Goal: Task Accomplishment & Management: Manage account settings

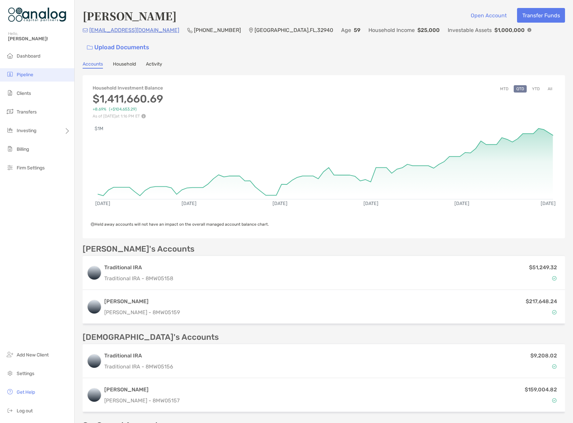
scroll to position [67, 0]
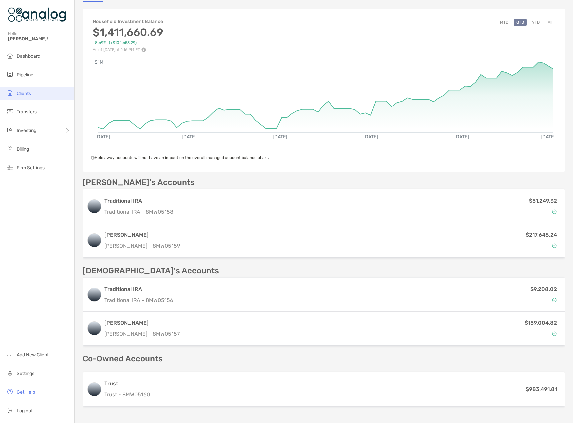
click at [22, 93] on span "Clients" at bounding box center [24, 94] width 14 height 6
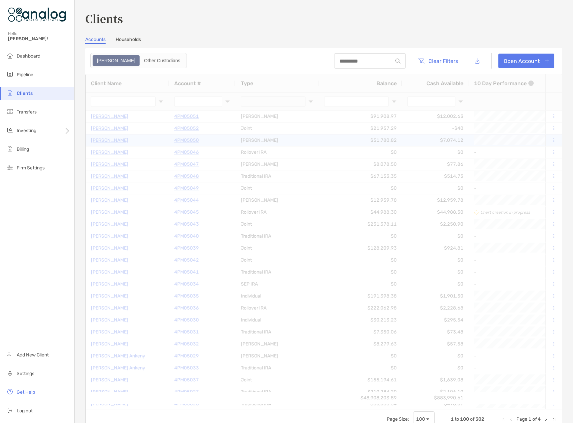
type input "*******"
type input "****"
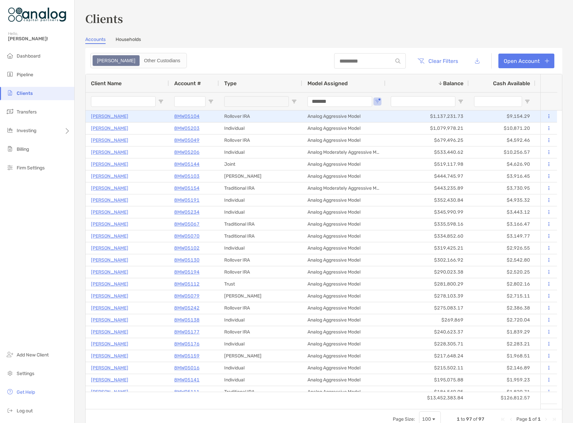
click at [180, 116] on p "8MW05104" at bounding box center [186, 116] width 25 height 8
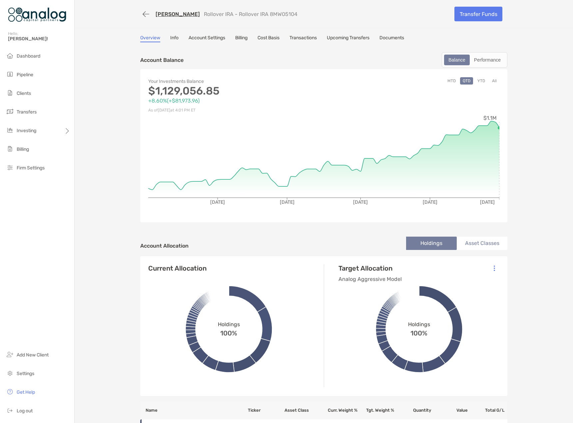
click at [175, 14] on link "[PERSON_NAME]" at bounding box center [177, 14] width 44 height 6
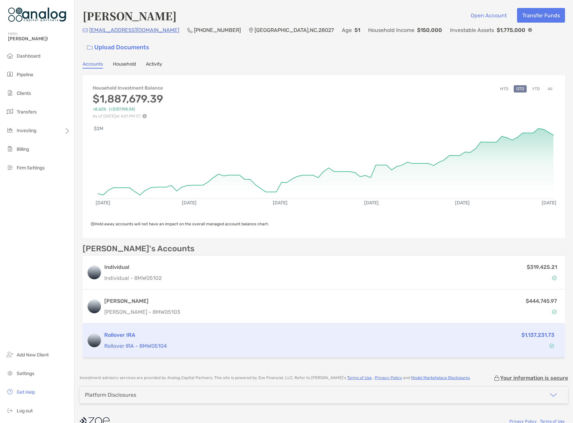
click at [339, 331] on div "Rollover IRA Rollover IRA - 8MW05104" at bounding box center [266, 340] width 325 height 19
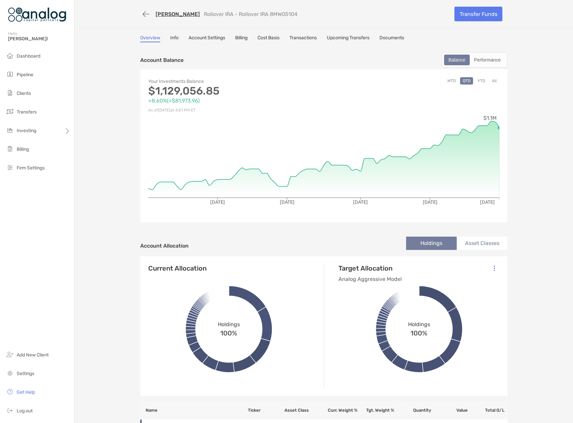
click at [480, 81] on button "YTD" at bounding box center [480, 80] width 13 height 7
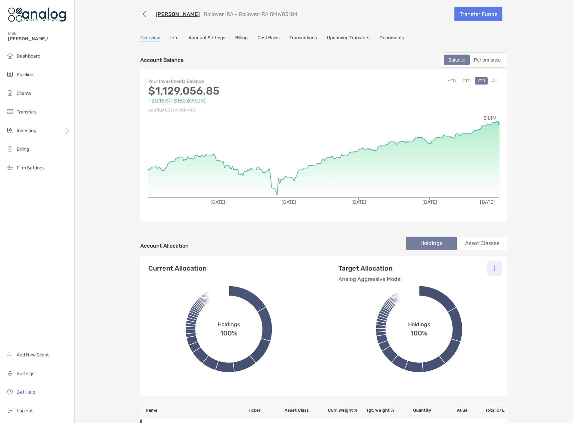
click at [494, 271] on div at bounding box center [493, 268] width 15 height 15
click at [467, 289] on div "Change Model" at bounding box center [464, 286] width 73 height 19
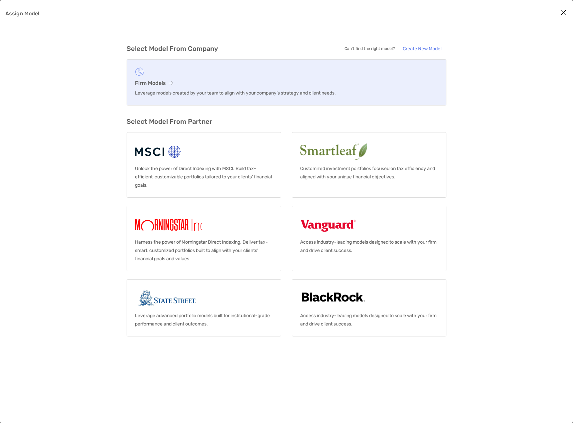
click at [178, 90] on p "Leverage models created by your team to align with your company’s strategy and …" at bounding box center [286, 93] width 303 height 8
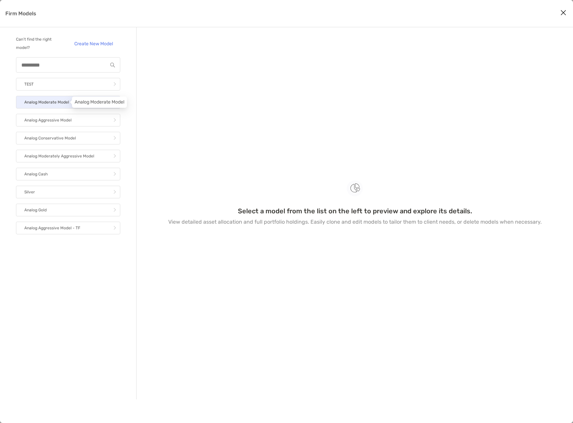
click at [38, 103] on p "Analog Moderate Model" at bounding box center [46, 102] width 45 height 8
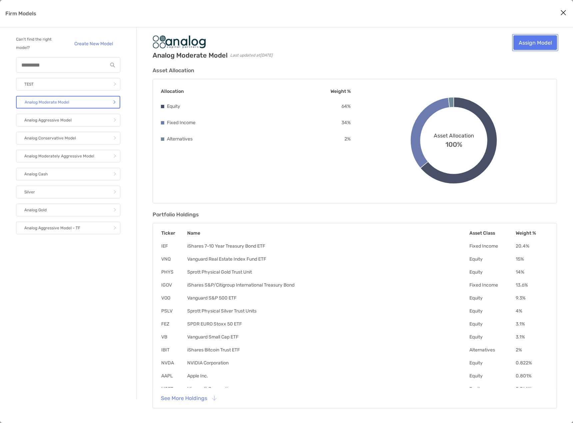
click at [519, 41] on link "Assign Model" at bounding box center [535, 42] width 44 height 15
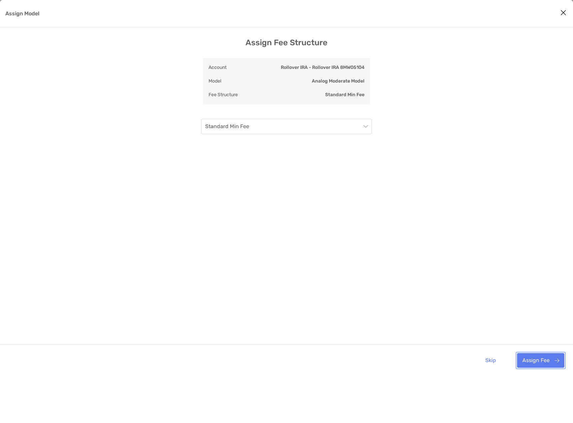
click at [537, 357] on button "Assign Fee" at bounding box center [540, 360] width 47 height 15
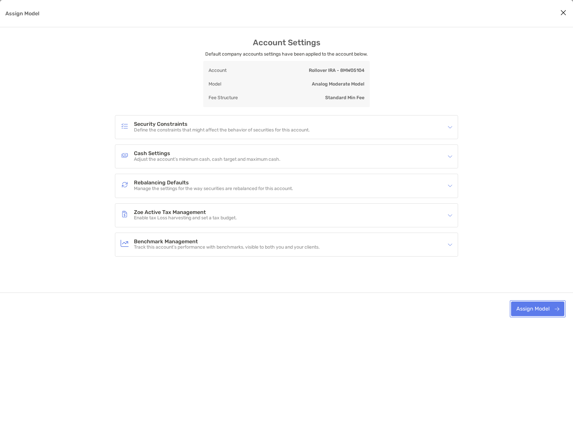
click at [540, 307] on button "Assign Model" at bounding box center [537, 309] width 53 height 15
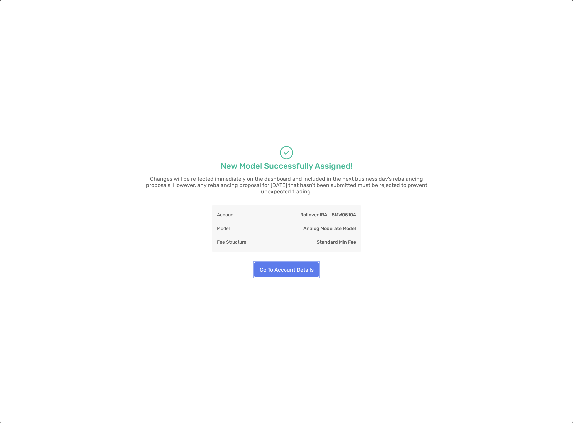
click at [308, 268] on button "Go To Account Details" at bounding box center [286, 269] width 65 height 15
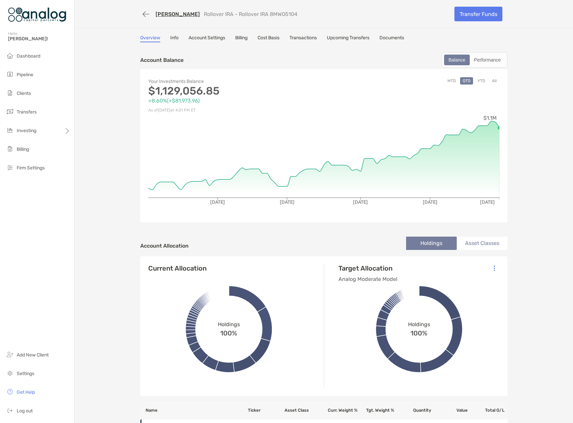
click at [162, 16] on link "[PERSON_NAME]" at bounding box center [177, 14] width 44 height 6
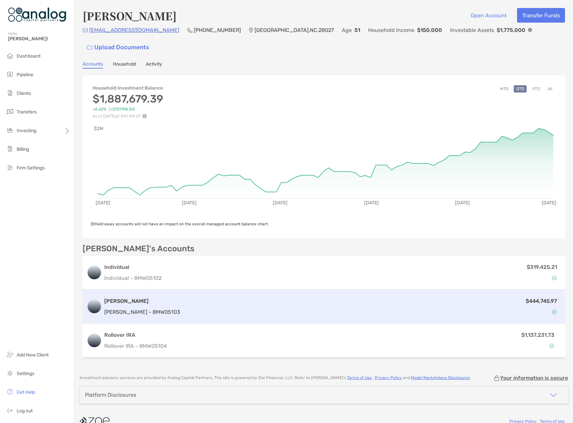
click at [342, 297] on div "$444,745.97" at bounding box center [372, 306] width 378 height 19
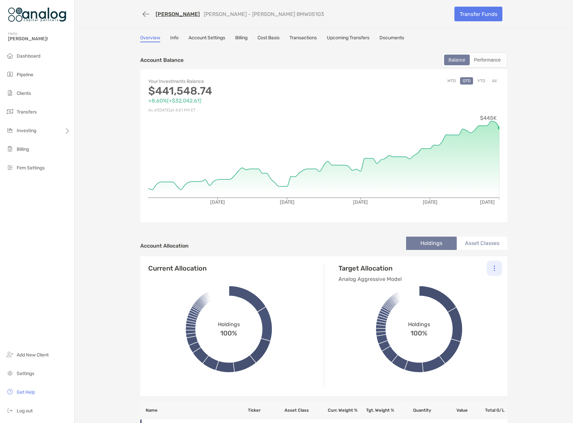
click at [490, 268] on div at bounding box center [493, 268] width 15 height 15
click at [479, 79] on button "YTD" at bounding box center [480, 80] width 13 height 7
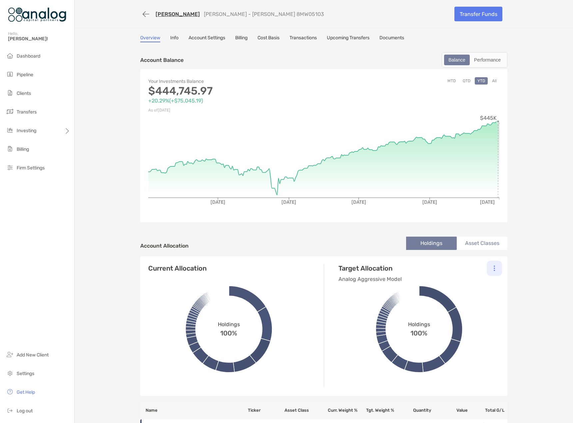
click at [495, 266] on div at bounding box center [493, 268] width 15 height 15
click at [472, 286] on div "Change Model" at bounding box center [464, 286] width 73 height 19
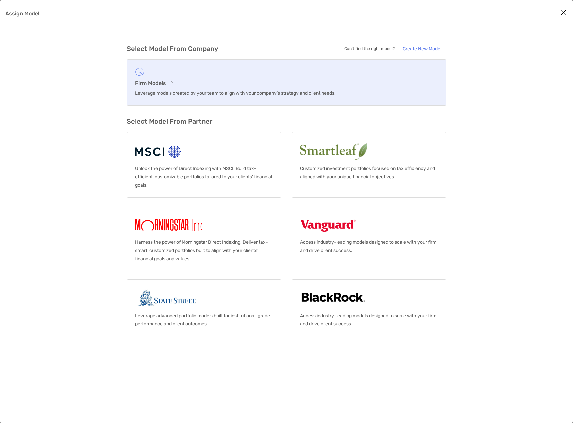
click at [168, 88] on link "Firm Models Leverage models created by your team to align with your company’s s…" at bounding box center [287, 82] width 320 height 46
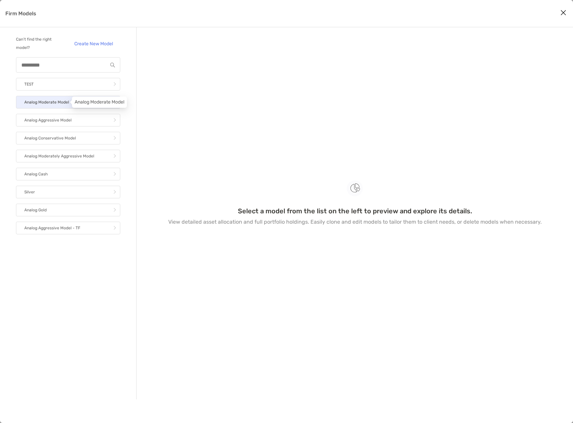
click at [43, 104] on p "Analog Moderate Model" at bounding box center [46, 102] width 45 height 8
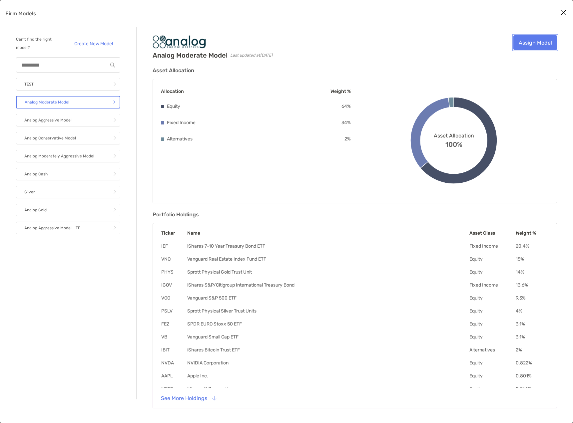
click at [538, 47] on link "Assign Model" at bounding box center [535, 42] width 44 height 15
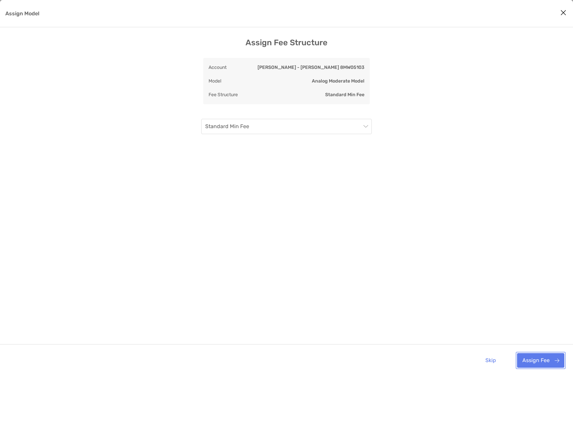
click at [529, 364] on button "Assign Fee" at bounding box center [540, 360] width 47 height 15
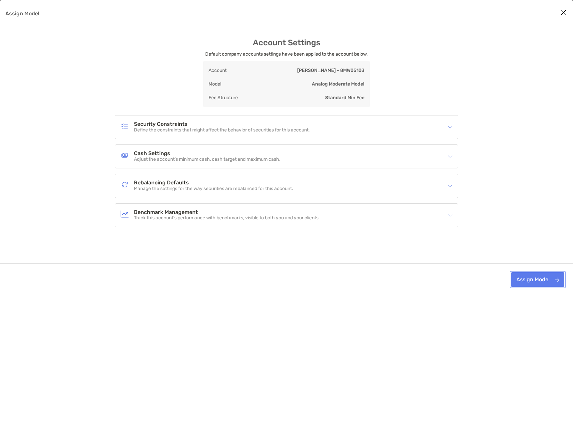
click at [537, 280] on button "Assign Model" at bounding box center [537, 279] width 53 height 15
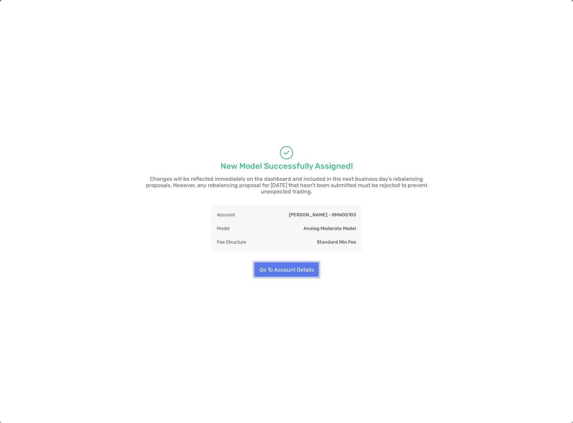
click at [295, 264] on button "Go To Account Details" at bounding box center [286, 269] width 65 height 15
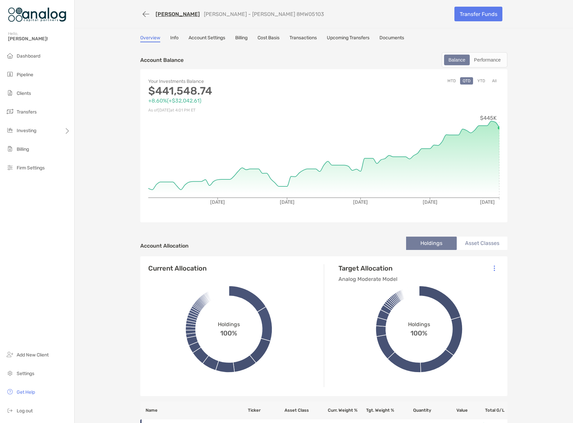
click at [175, 13] on link "[PERSON_NAME]" at bounding box center [177, 14] width 44 height 6
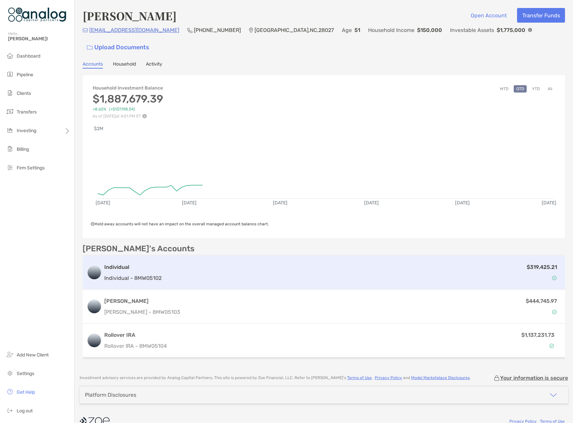
click at [231, 263] on div "$319,425.21" at bounding box center [362, 272] width 397 height 19
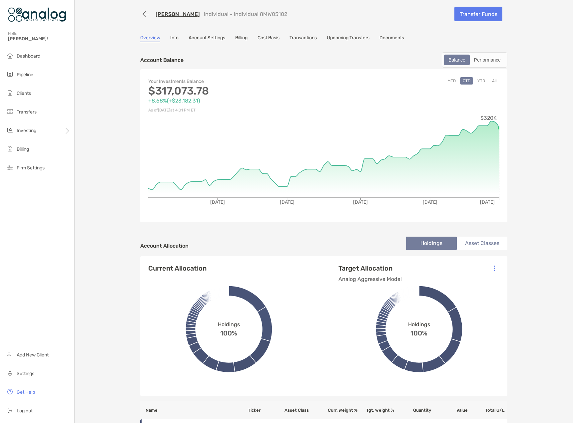
click at [161, 14] on link "[PERSON_NAME]" at bounding box center [177, 14] width 44 height 6
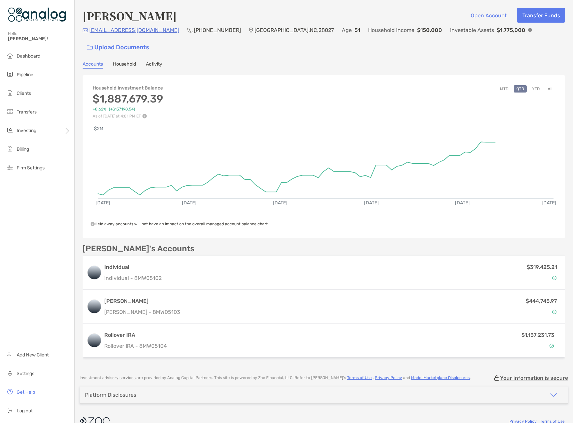
click at [535, 85] on button "YTD" at bounding box center [535, 88] width 13 height 7
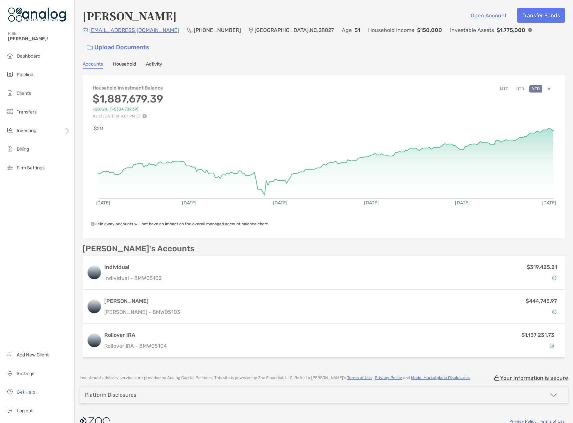
click at [567, 100] on div "[PERSON_NAME] Open Account Transfer Funds [EMAIL_ADDRESS][DOMAIN_NAME] [PHONE_N…" at bounding box center [324, 184] width 498 height 368
